Goal: Information Seeking & Learning: Compare options

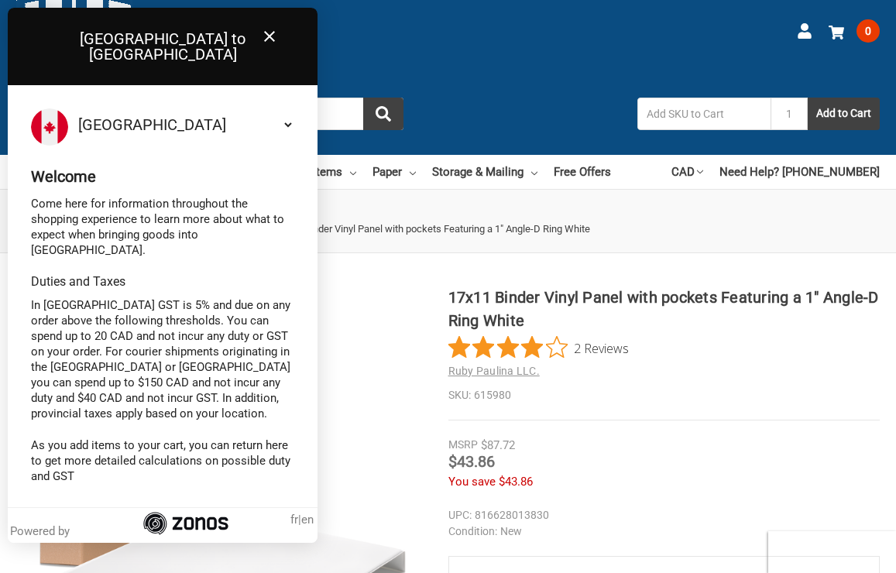
scroll to position [40, 0]
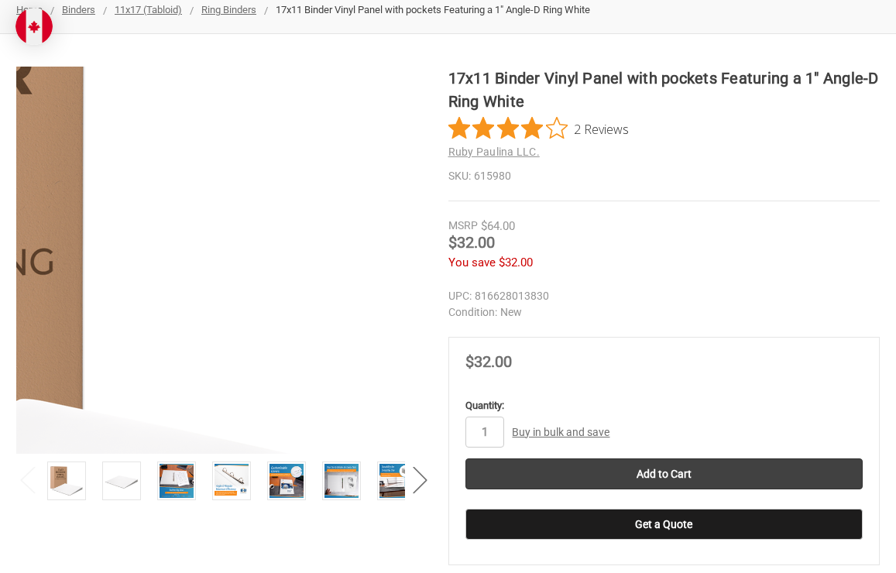
scroll to position [351, 0]
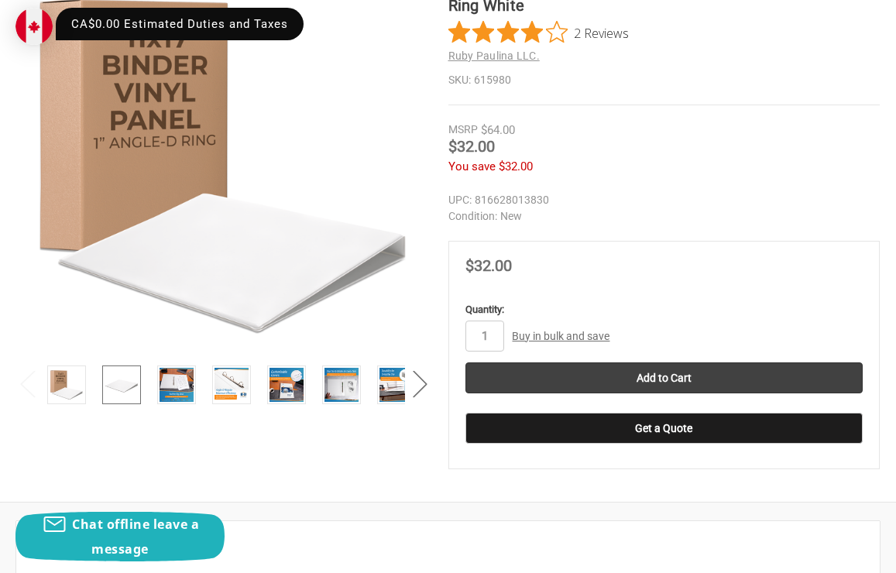
click at [133, 402] on img at bounding box center [122, 385] width 34 height 34
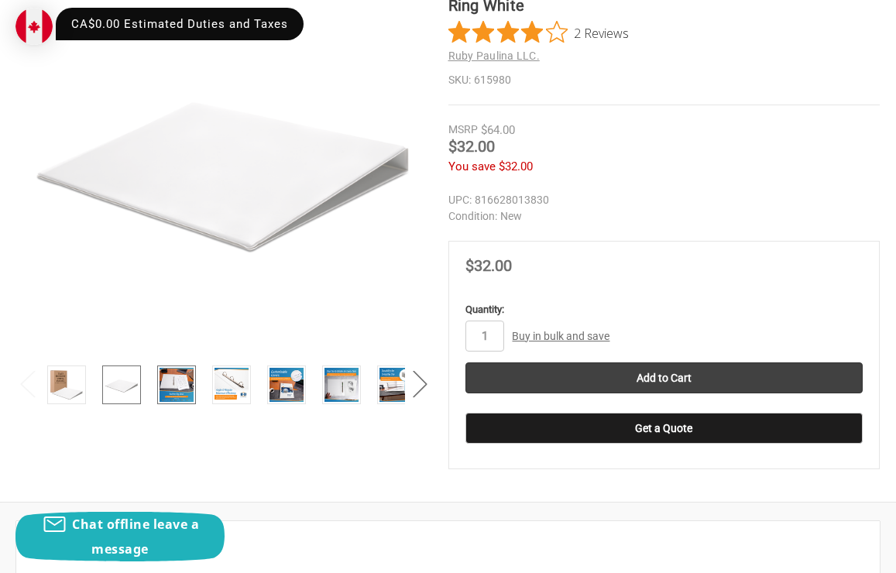
click at [163, 402] on img at bounding box center [177, 385] width 34 height 34
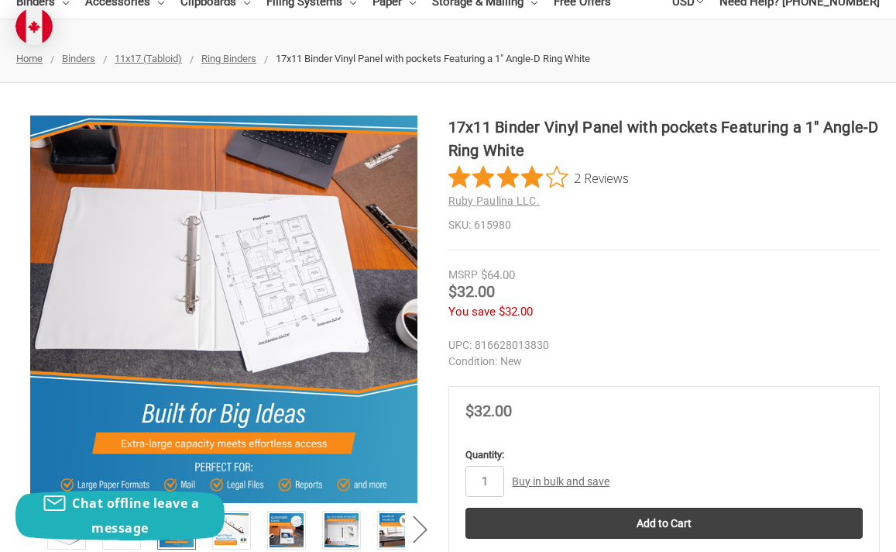
scroll to position [270, 0]
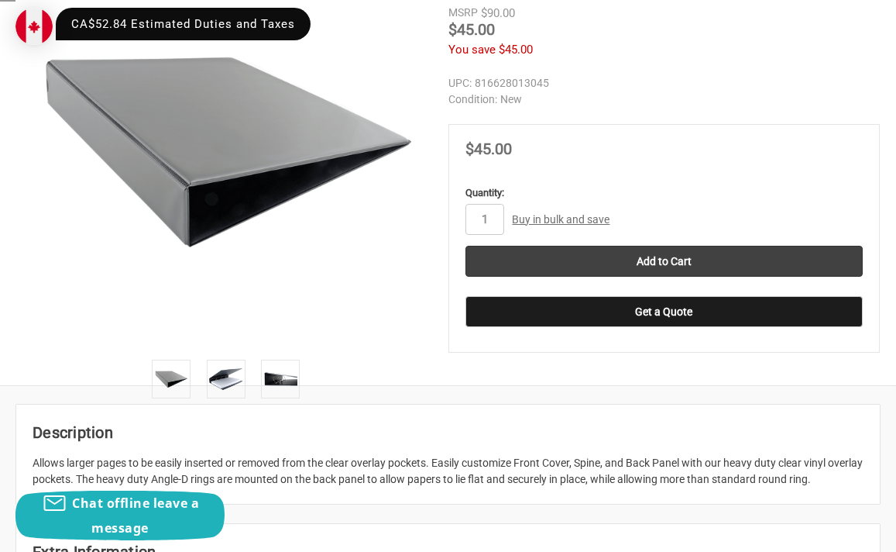
scroll to position [483, 0]
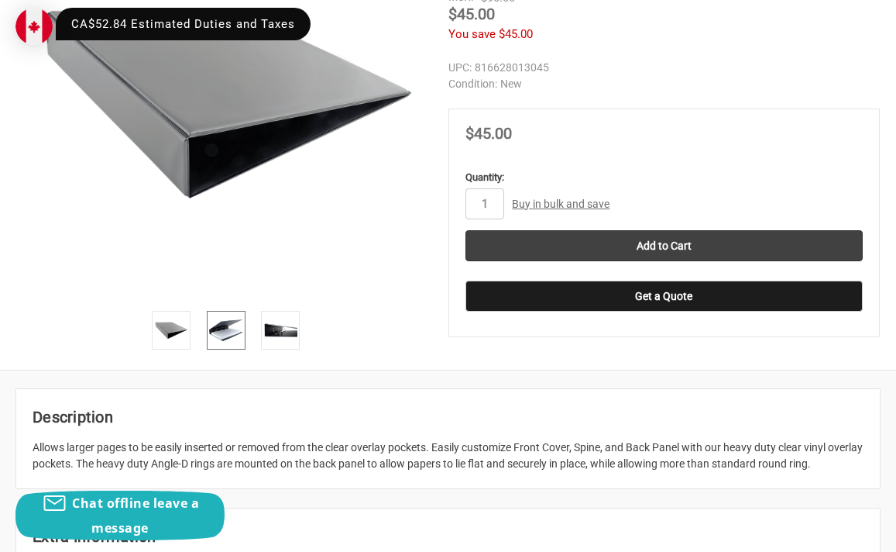
click at [209, 335] on img at bounding box center [226, 330] width 34 height 34
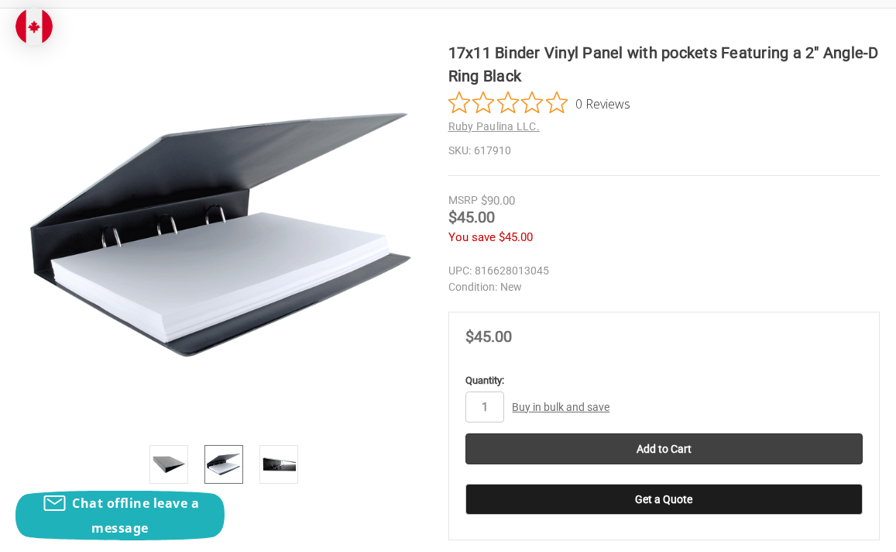
scroll to position [280, 0]
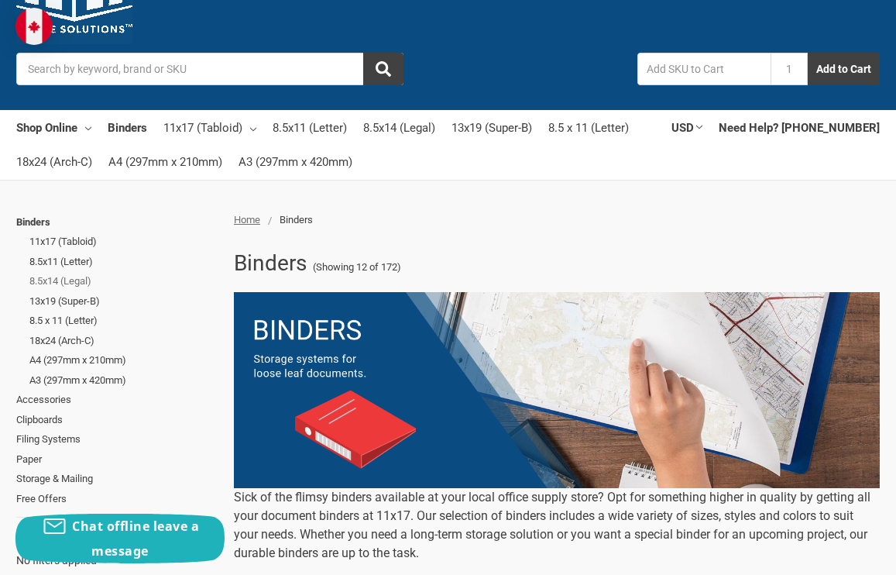
click at [76, 278] on link "8.5x14 (Legal)" at bounding box center [123, 281] width 188 height 20
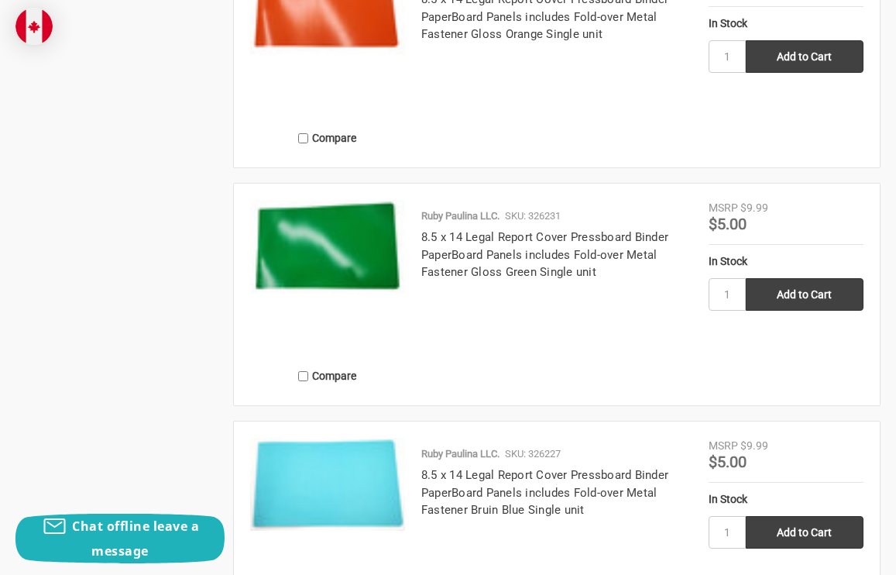
scroll to position [3229, 0]
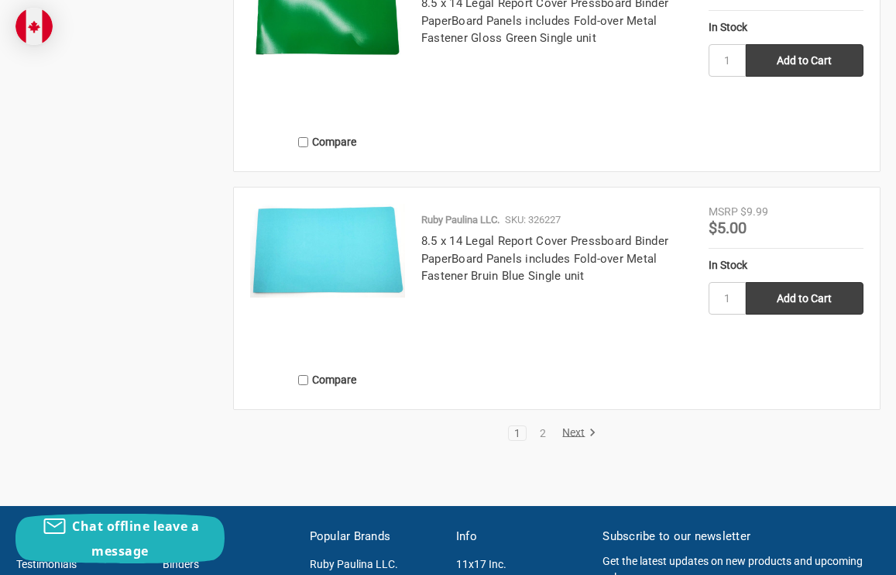
click at [573, 434] on link "Next" at bounding box center [577, 433] width 40 height 14
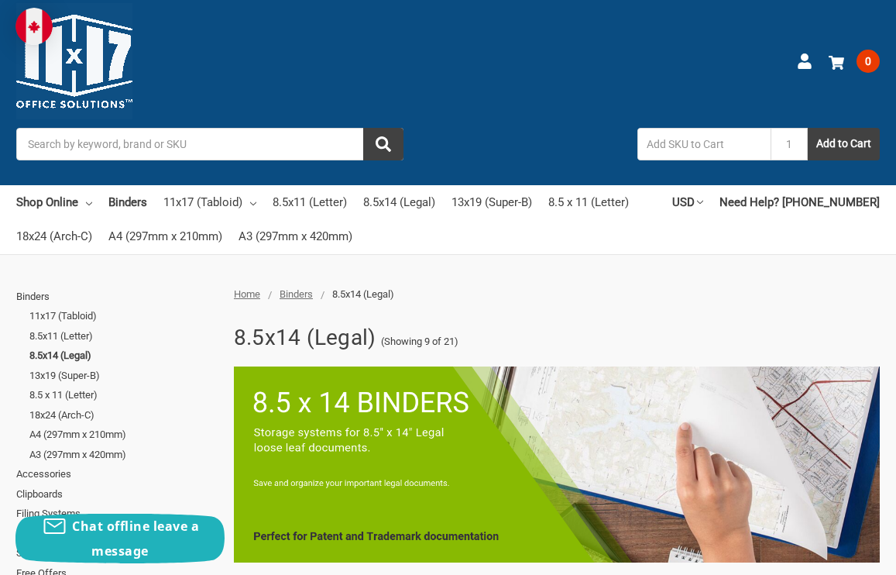
scroll to position [89, 0]
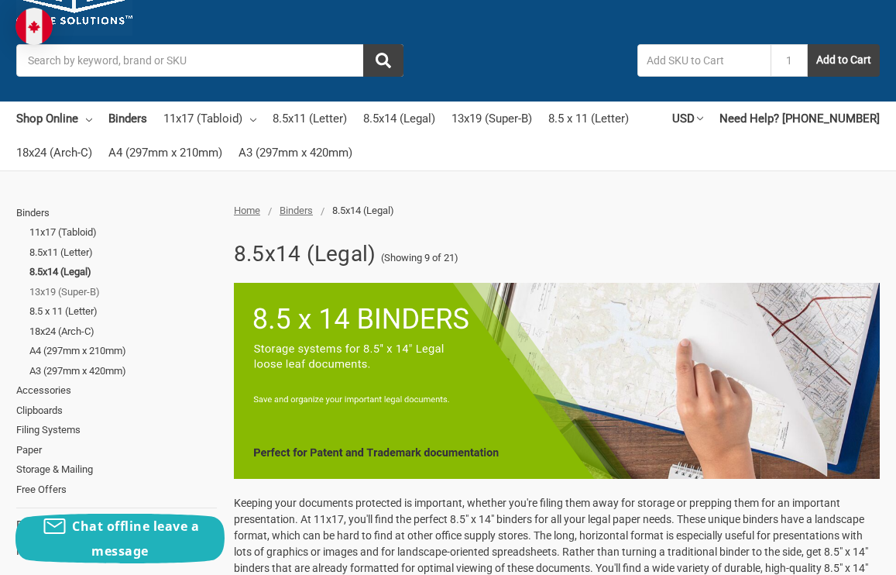
click at [84, 291] on link "13x19 (Super-B)" at bounding box center [123, 292] width 188 height 20
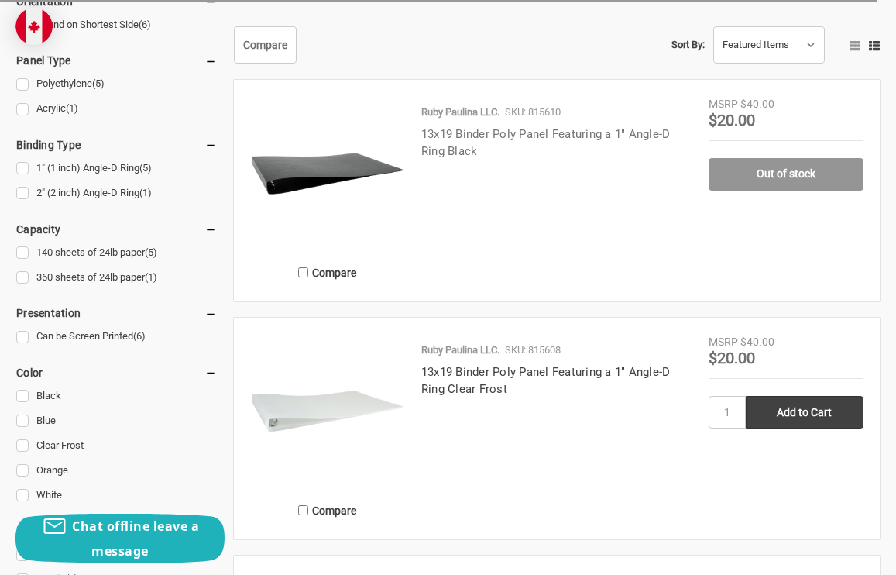
click at [452, 138] on link "13x19 Binder Poly Panel Featuring a 1" Angle-D Ring Black" at bounding box center [545, 143] width 249 height 32
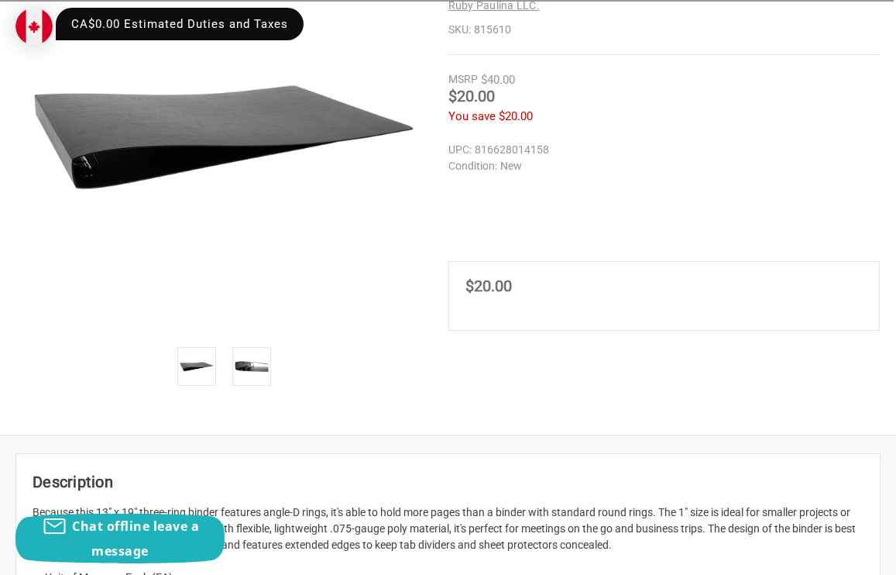
scroll to position [399, 0]
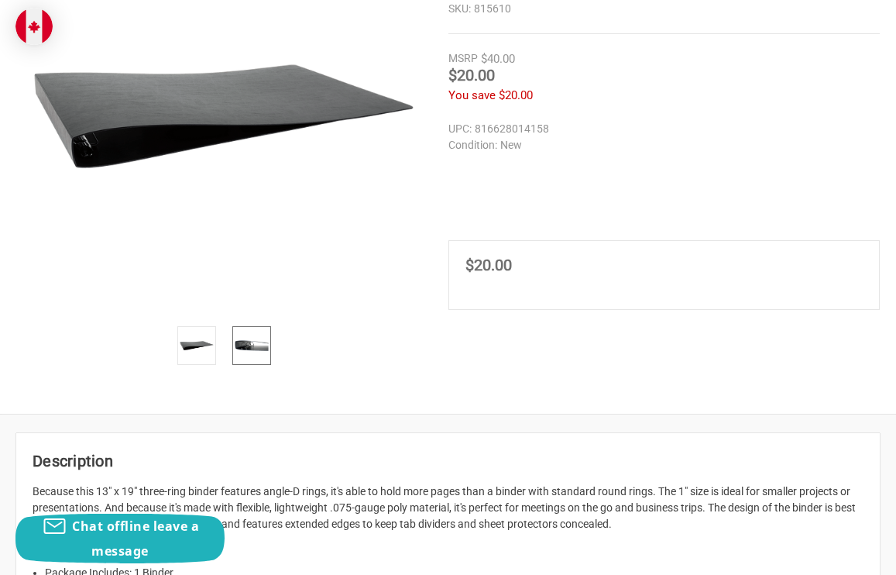
click at [240, 363] on img at bounding box center [252, 346] width 34 height 34
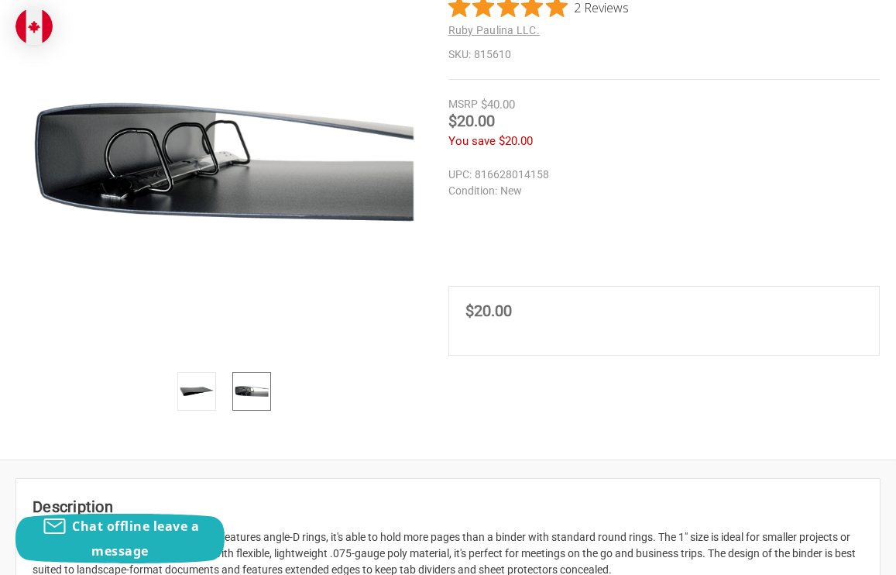
scroll to position [349, 0]
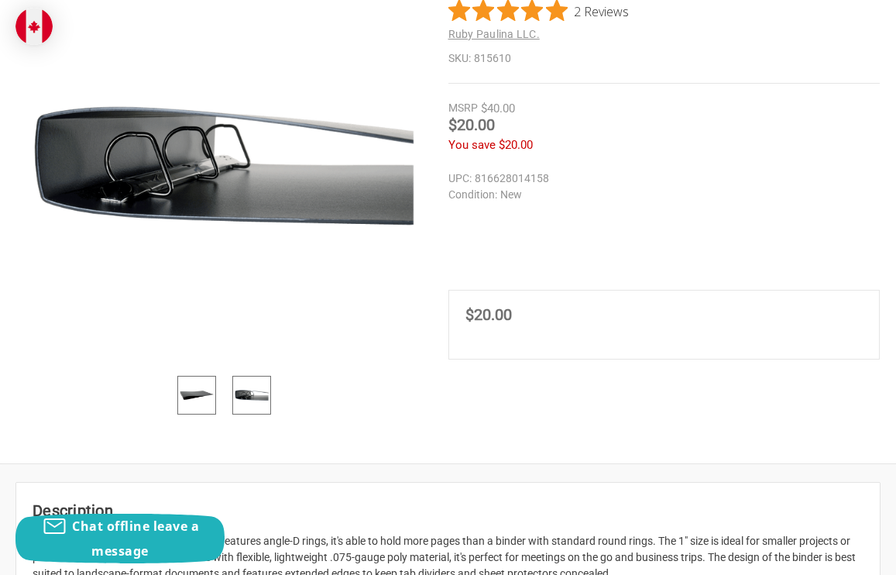
click at [188, 412] on img at bounding box center [197, 395] width 34 height 34
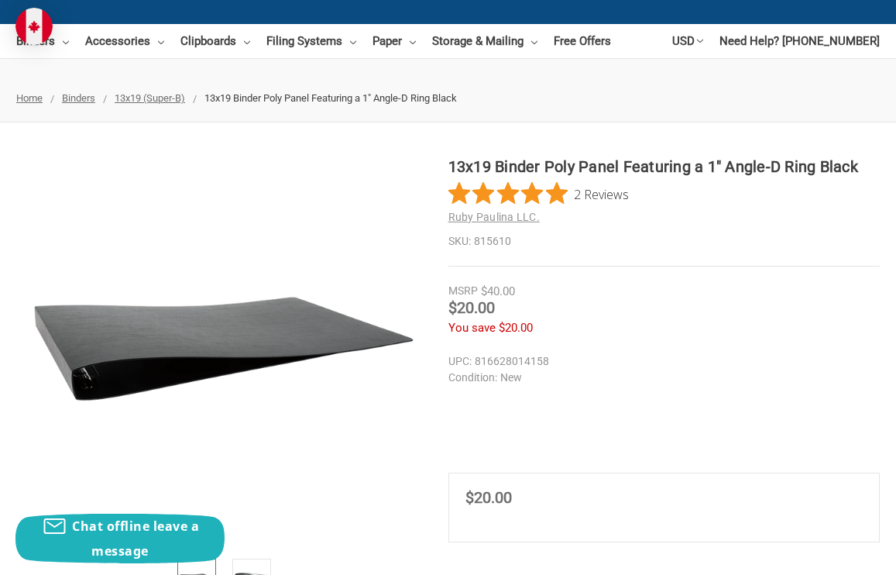
scroll to position [221, 0]
